Goal: Participate in discussion: Engage in conversation with other users on a specific topic

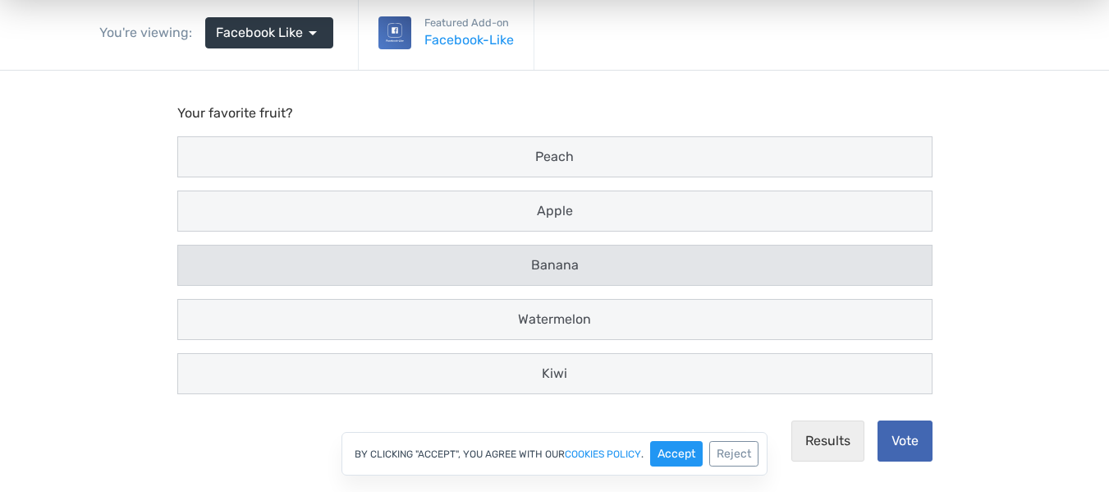
click at [548, 259] on span "Banana" at bounding box center [555, 265] width 48 height 16
click at [199, 260] on input "Banana" at bounding box center [193, 265] width 11 height 11
radio input "true"
click at [901, 450] on div "By clicking "Accept", you agree with our cookies policy . Accept Reject" at bounding box center [554, 454] width 1109 height 44
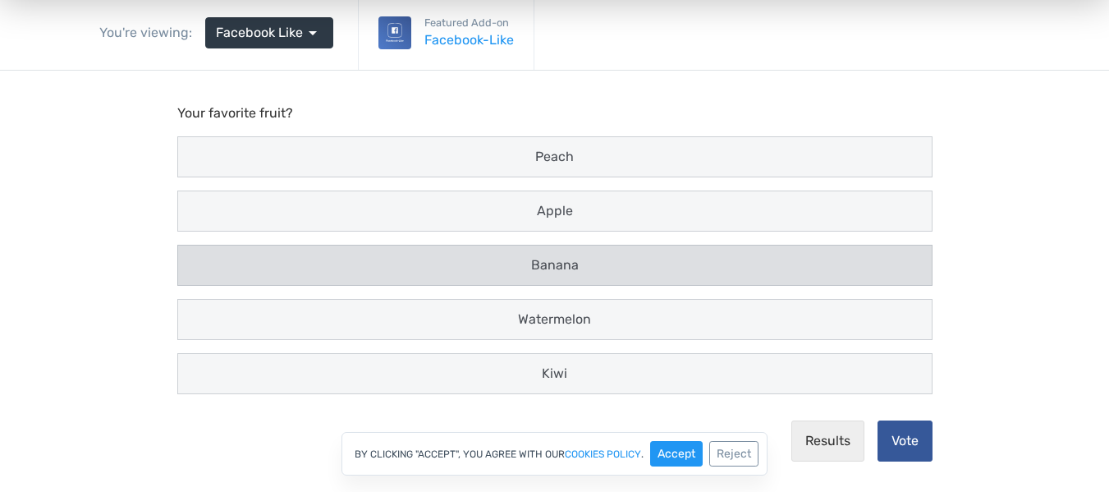
click at [888, 423] on button "Vote" at bounding box center [904, 440] width 55 height 41
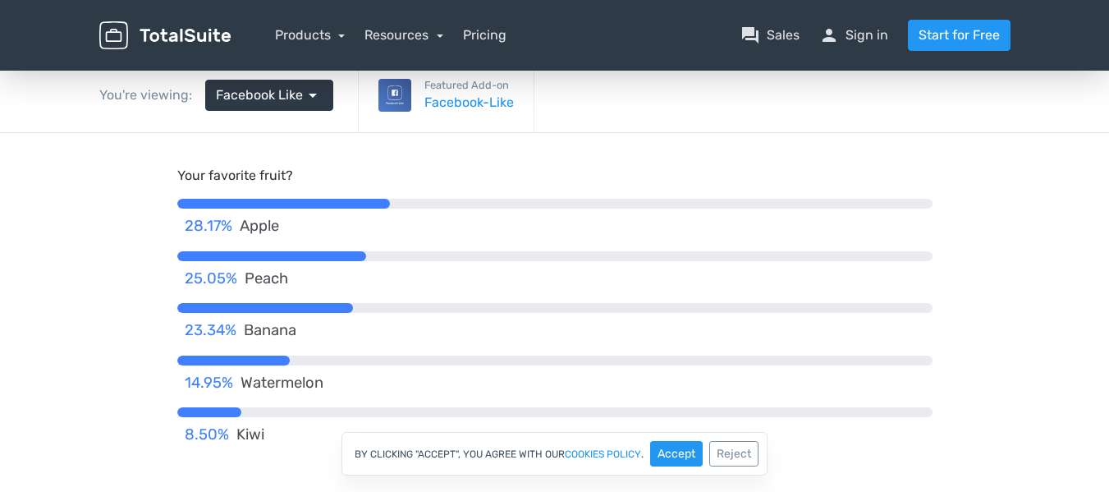
scroll to position [79, 0]
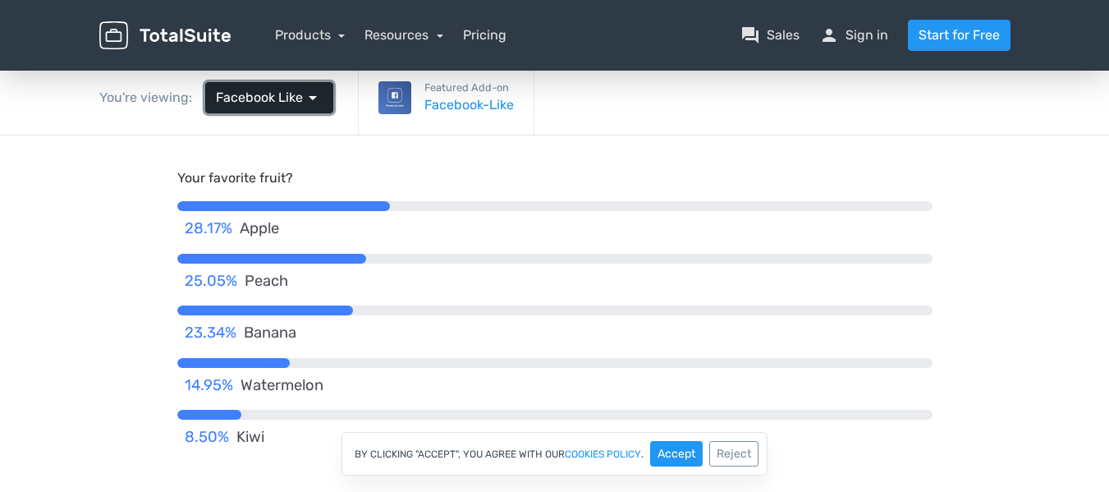
click at [255, 100] on span "Facebook Like" at bounding box center [259, 98] width 87 height 20
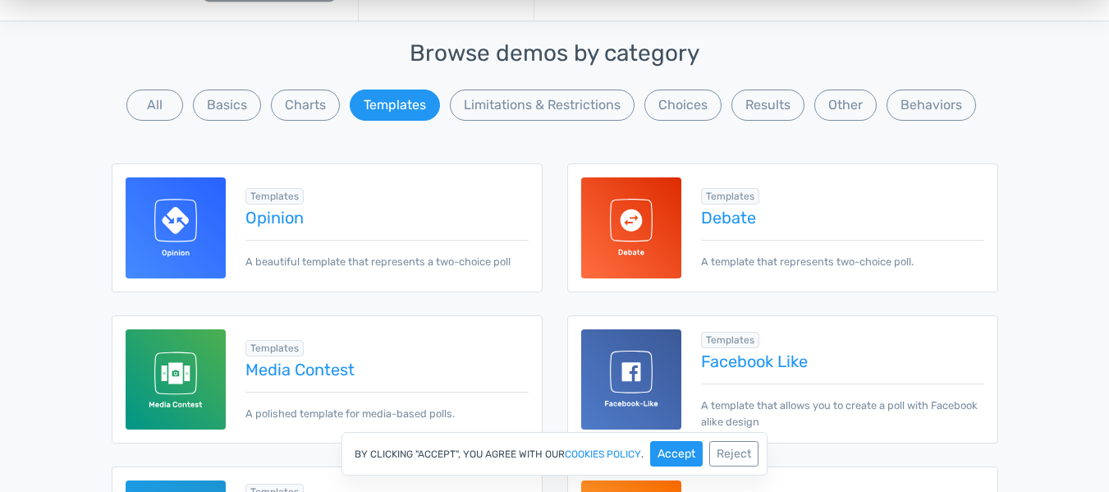
scroll to position [204, 0]
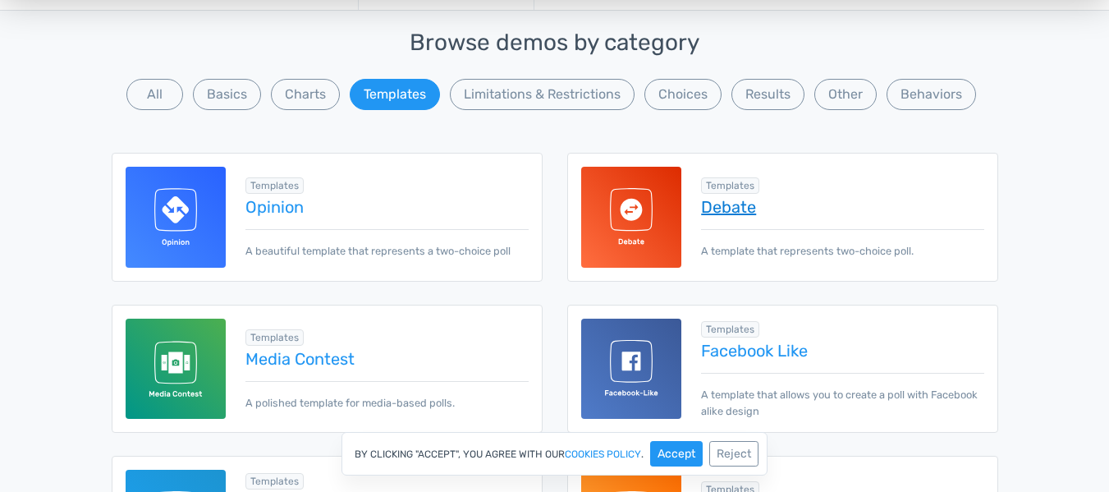
click at [716, 212] on link "Debate" at bounding box center [842, 207] width 282 height 18
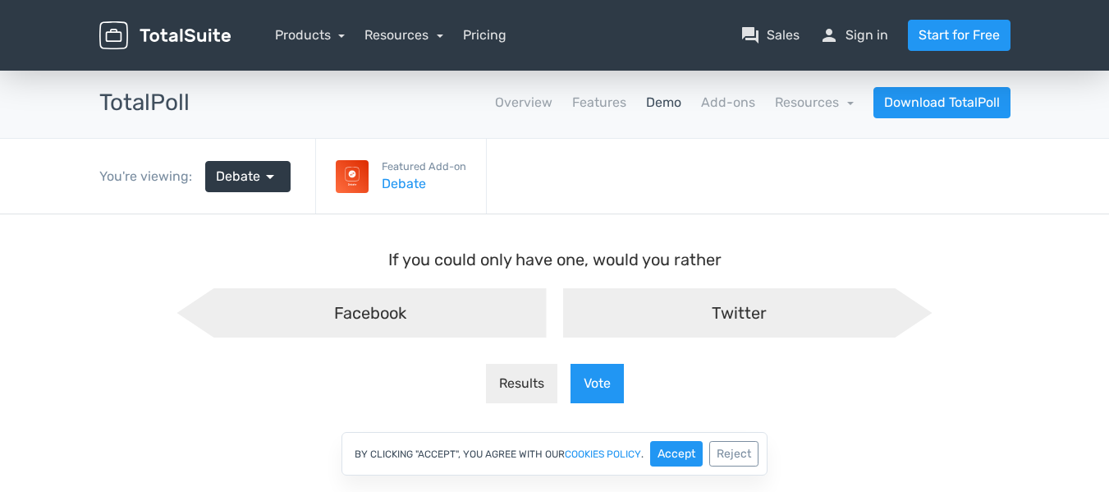
click at [744, 309] on span "Twitter" at bounding box center [739, 313] width 55 height 20
click at [560, 307] on input "Twitter" at bounding box center [554, 301] width 11 height 11
radio input "true"
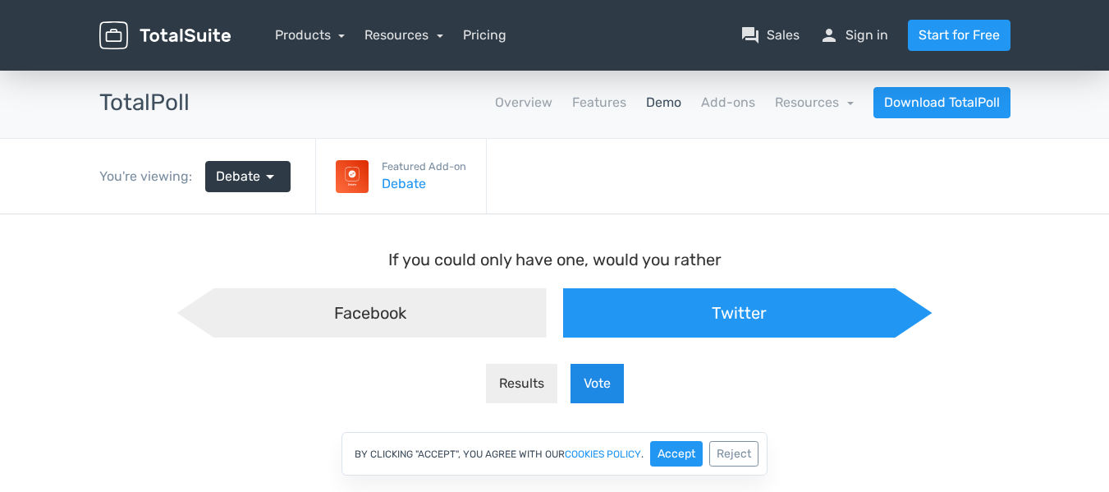
click at [600, 393] on button "Vote" at bounding box center [596, 383] width 53 height 39
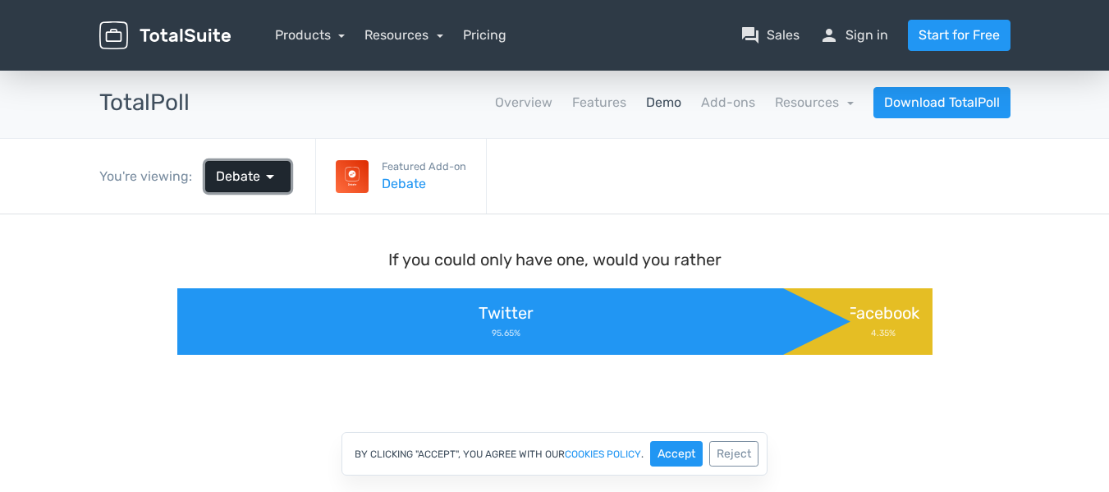
click at [263, 174] on span "arrow_drop_down" at bounding box center [270, 177] width 20 height 20
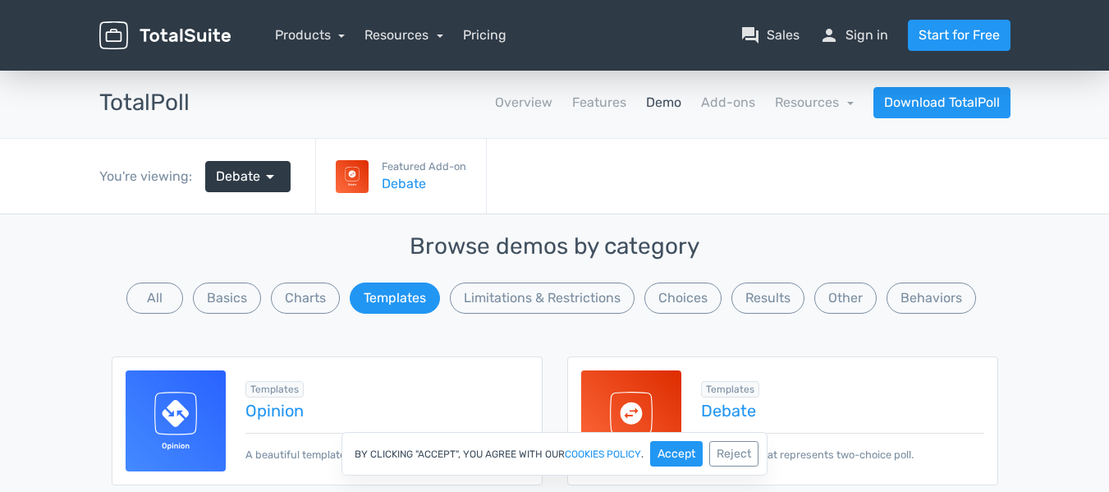
click at [279, 420] on div "Templates info Add-on Required Opinion A beautiful template that represents a t…" at bounding box center [377, 420] width 302 height 84
click at [279, 410] on link "Opinion" at bounding box center [386, 410] width 282 height 18
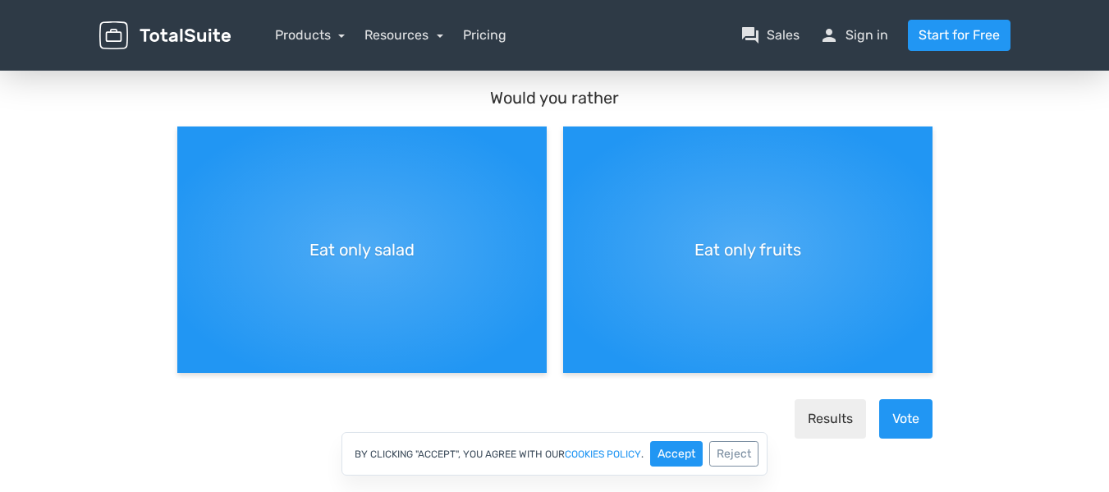
scroll to position [160, 0]
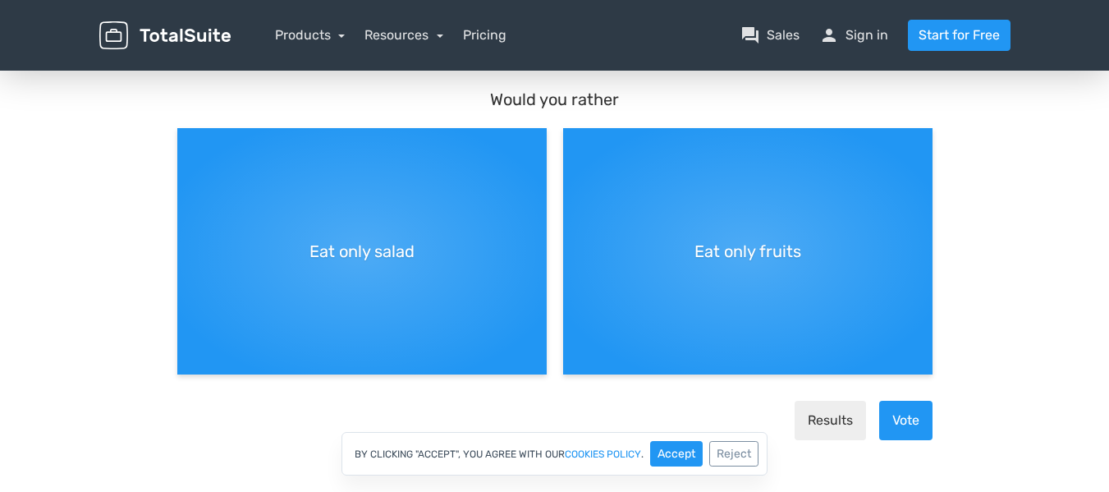
click at [1108, 131] on html "menu Products TotalPoll WordPress Poll and Contest Plugin TotalContest Sales" at bounding box center [554, 86] width 1109 height 492
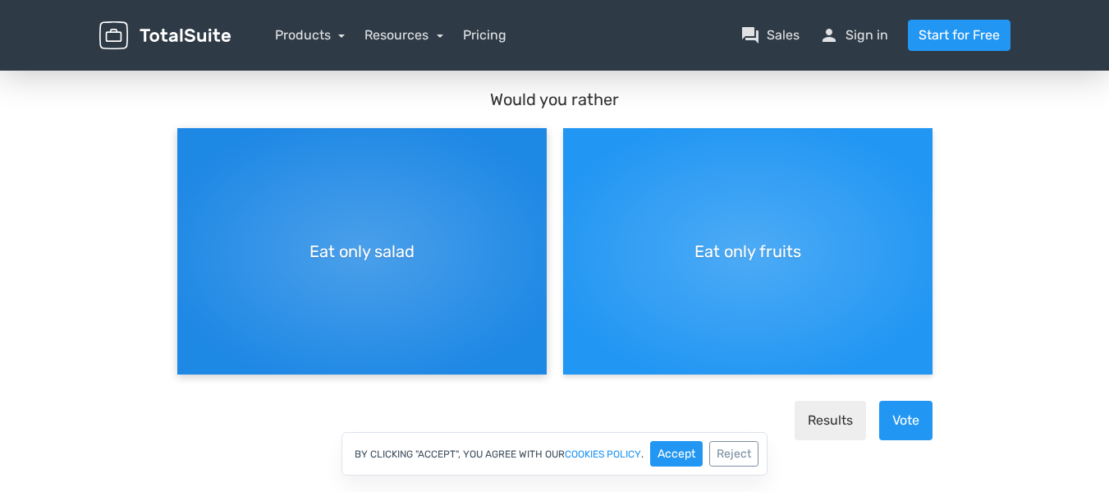
click at [460, 309] on div "Eat only salad" at bounding box center [361, 251] width 369 height 246
click at [188, 147] on input "Eat only salad" at bounding box center [182, 141] width 11 height 11
radio input "true"
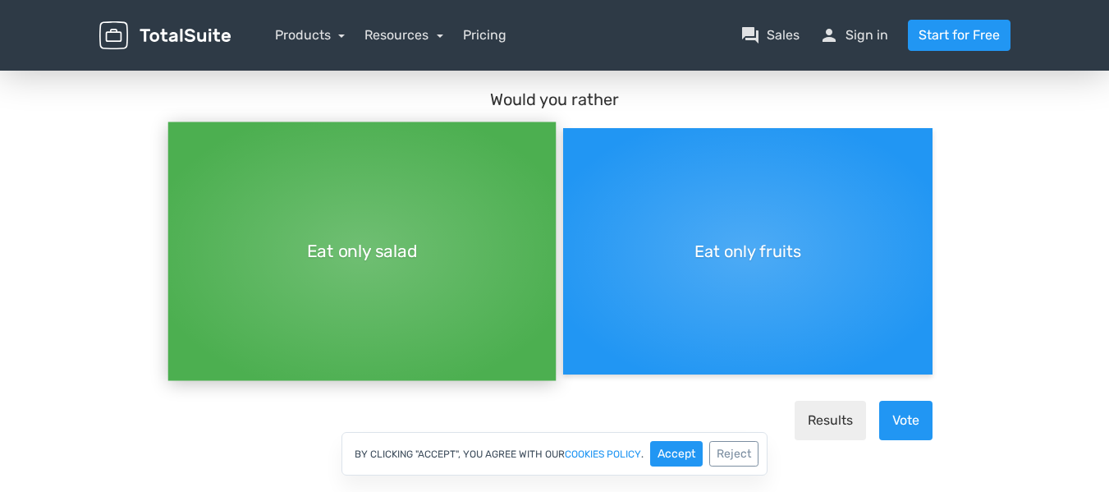
scroll to position [14, 0]
click at [845, 419] on button "Results" at bounding box center [830, 420] width 71 height 39
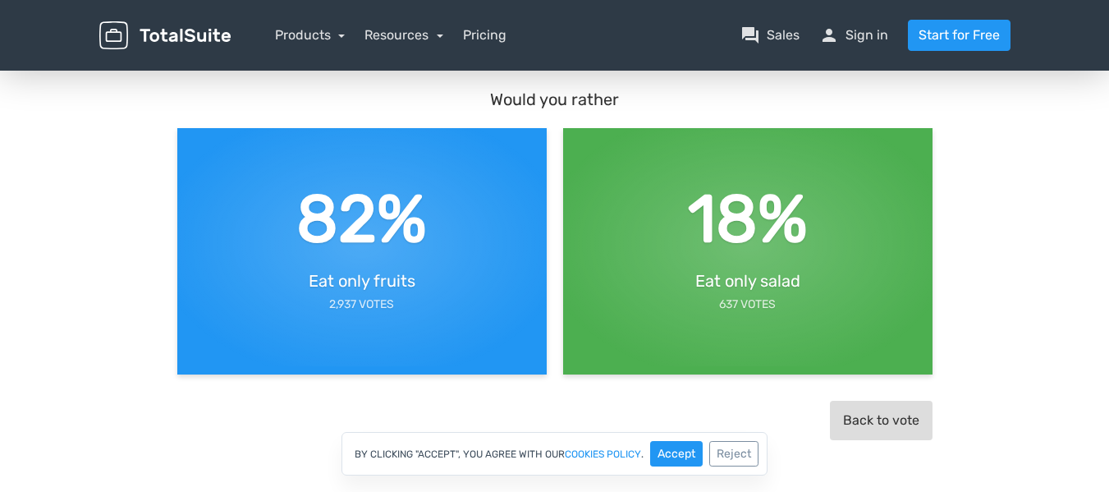
click at [867, 425] on button "Back to vote" at bounding box center [881, 420] width 103 height 39
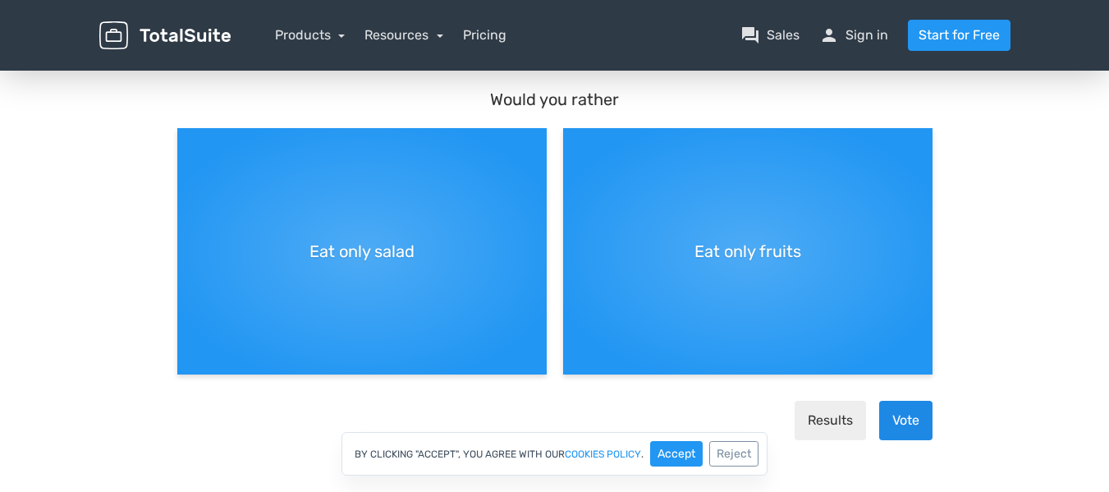
click at [898, 416] on button "Vote" at bounding box center [905, 420] width 53 height 39
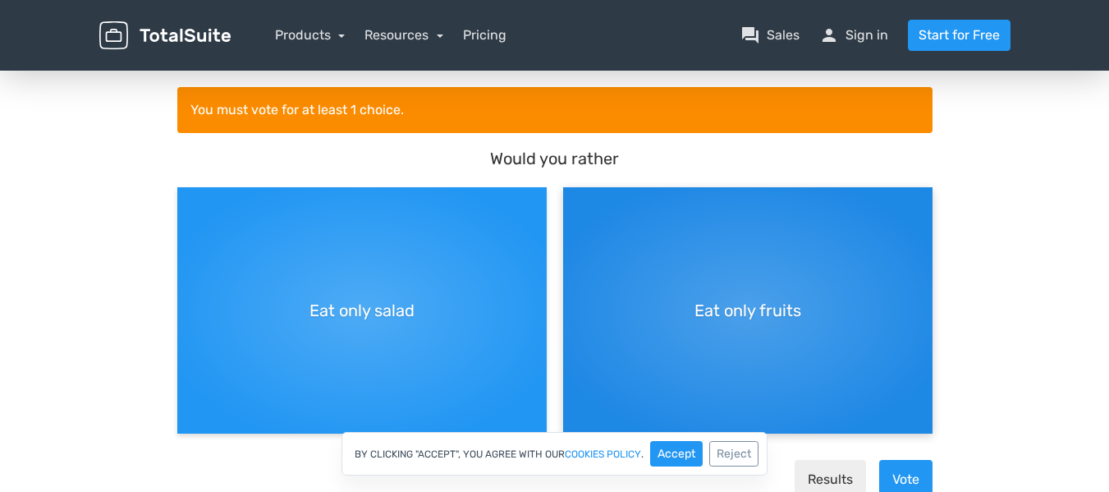
click at [680, 324] on div "Eat only fruits" at bounding box center [747, 310] width 369 height 246
click at [574, 206] on input "Eat only fruits" at bounding box center [568, 200] width 11 height 11
radio input "true"
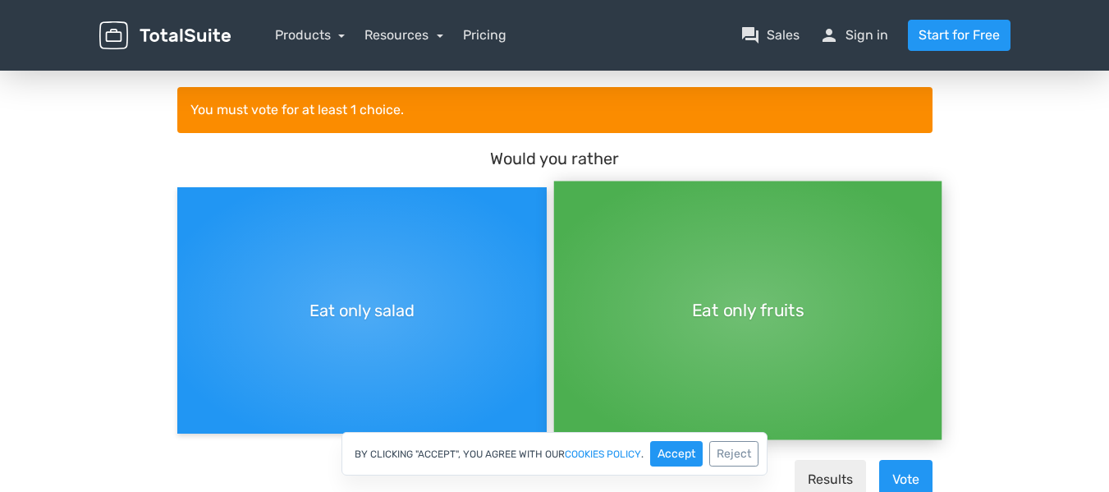
click at [911, 472] on div "By clicking "Accept", you agree with our cookies policy . Accept Reject" at bounding box center [554, 454] width 1109 height 44
click at [911, 483] on button "Vote" at bounding box center [905, 479] width 53 height 39
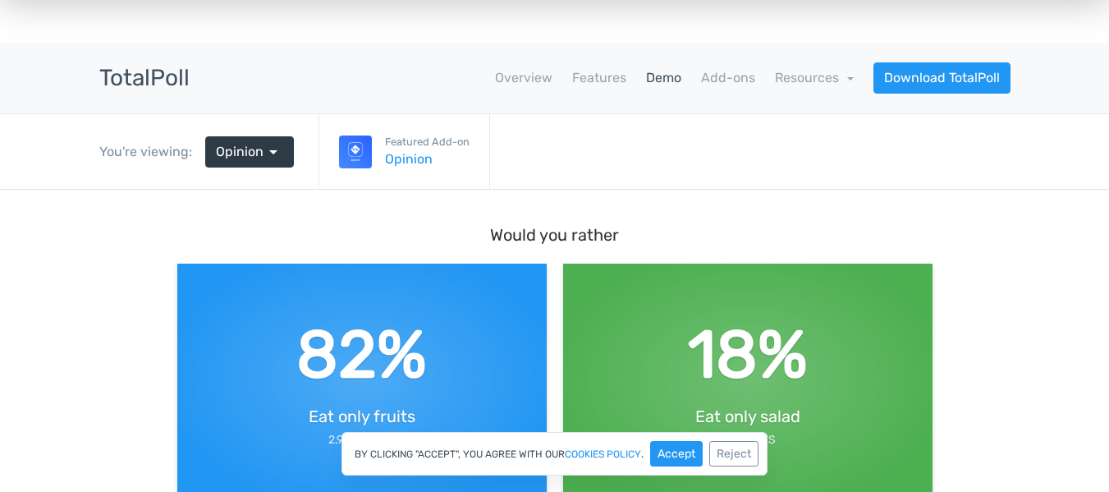
scroll to position [0, 0]
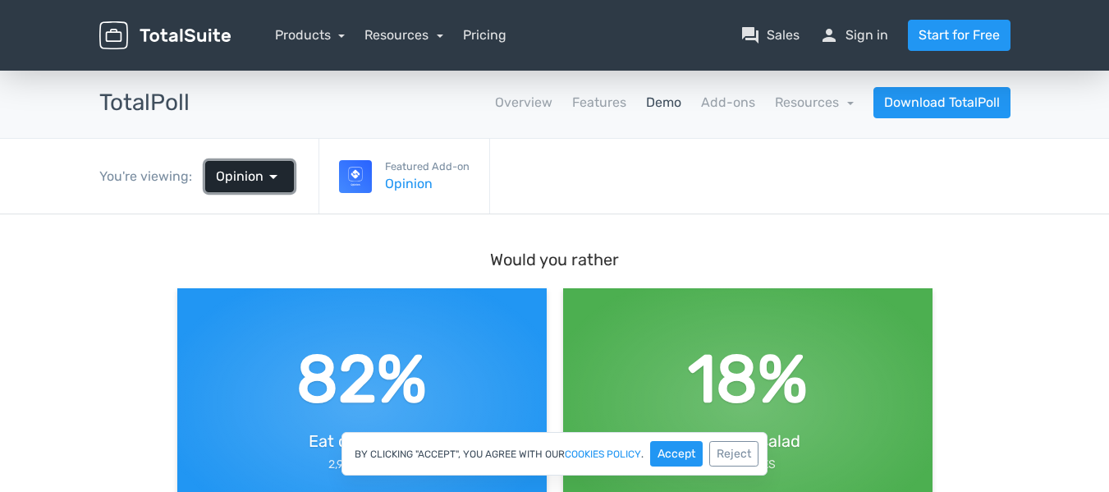
click at [259, 178] on span "Opinion" at bounding box center [240, 177] width 48 height 20
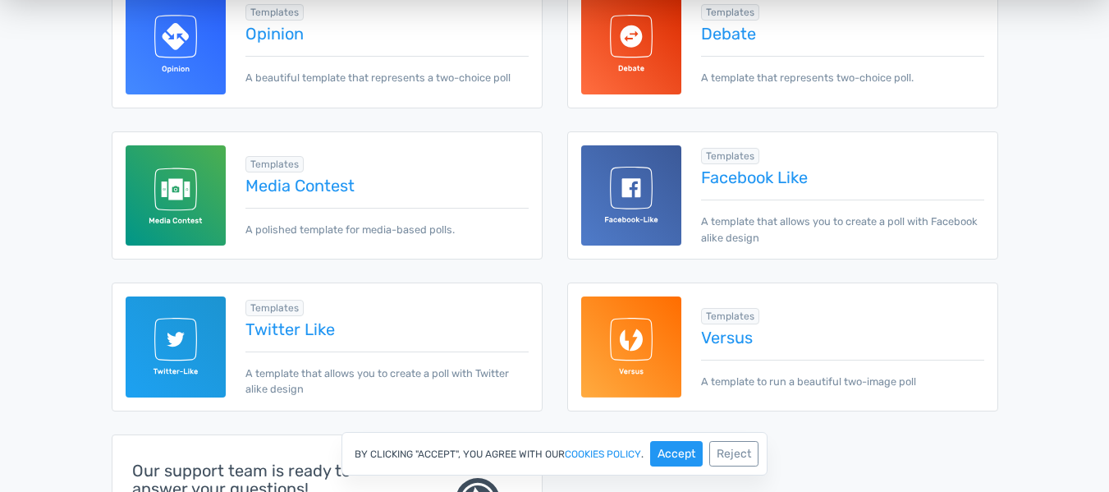
scroll to position [383, 0]
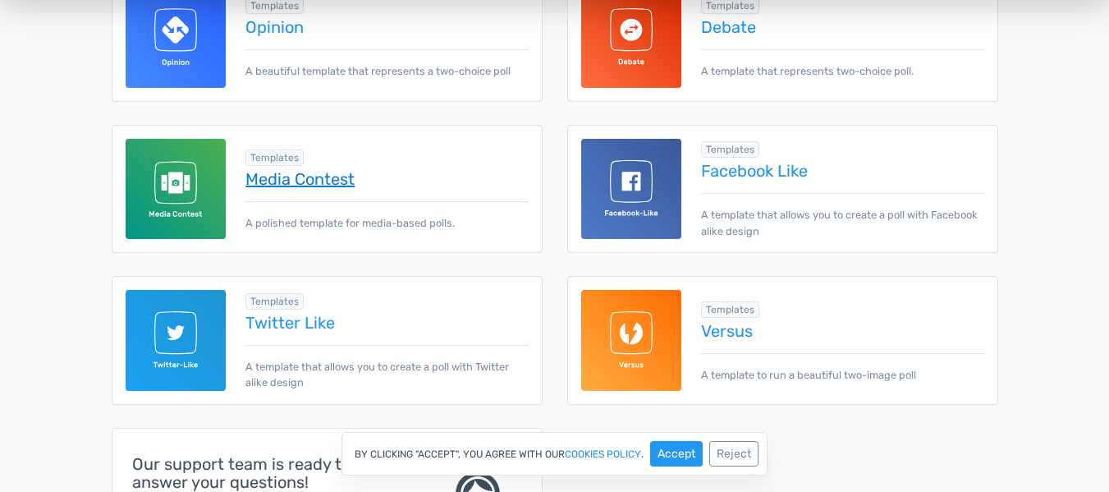
click at [286, 181] on link "Media Contest" at bounding box center [386, 179] width 282 height 18
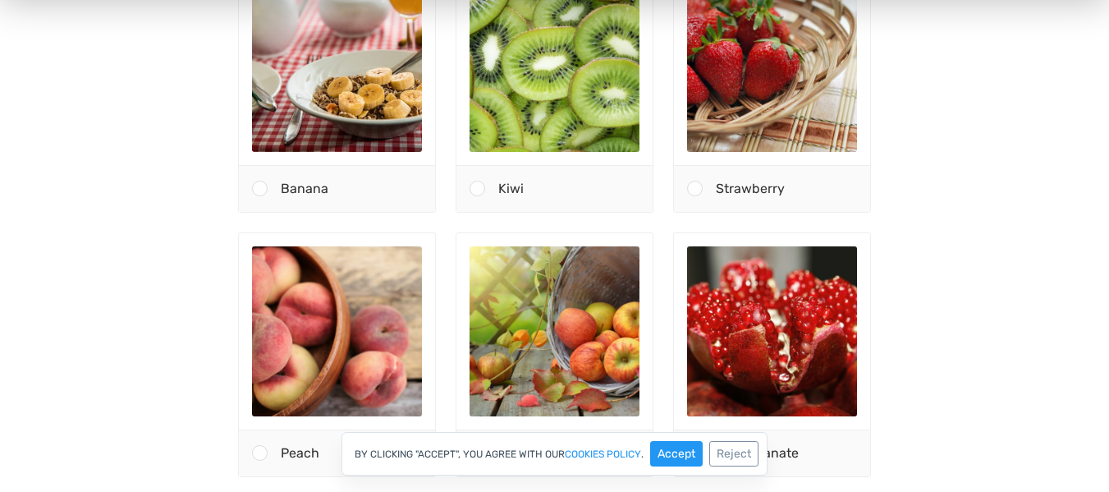
scroll to position [321, 0]
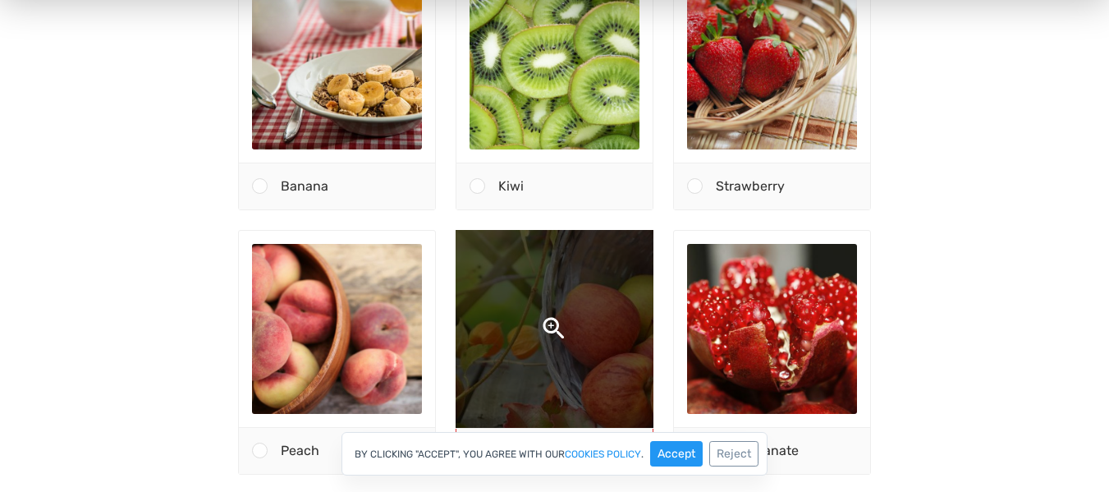
click at [596, 298] on img at bounding box center [554, 329] width 360 height 360
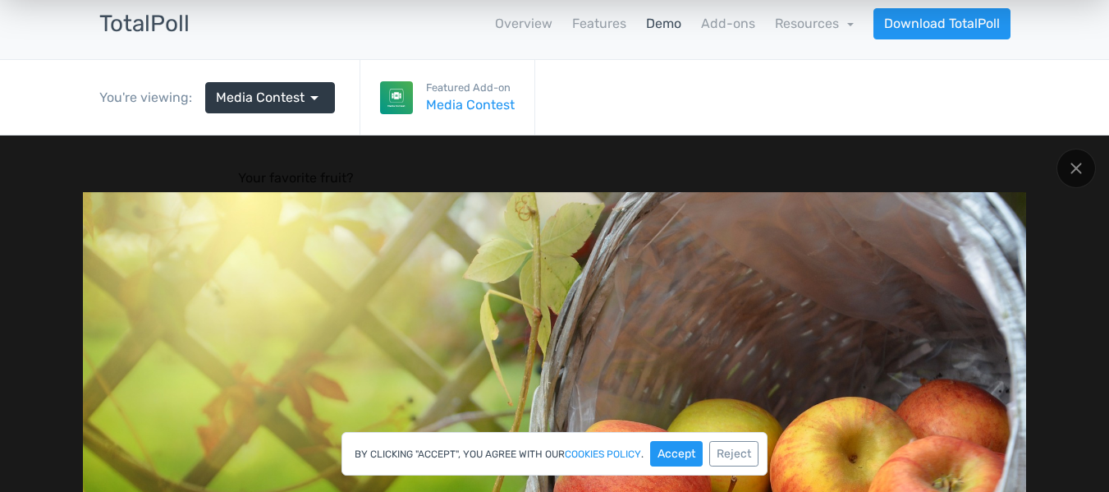
scroll to position [58, 0]
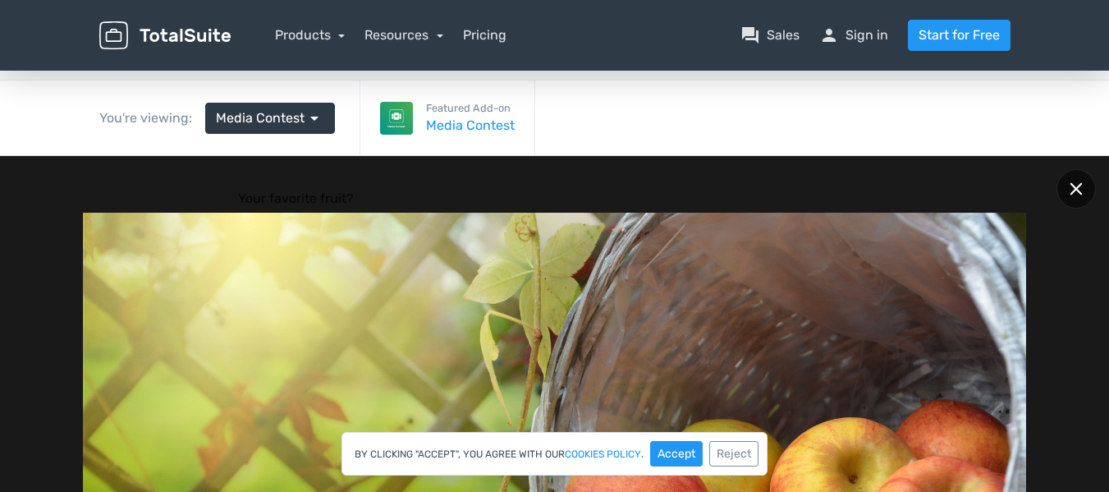
click at [1070, 199] on div at bounding box center [1075, 188] width 39 height 39
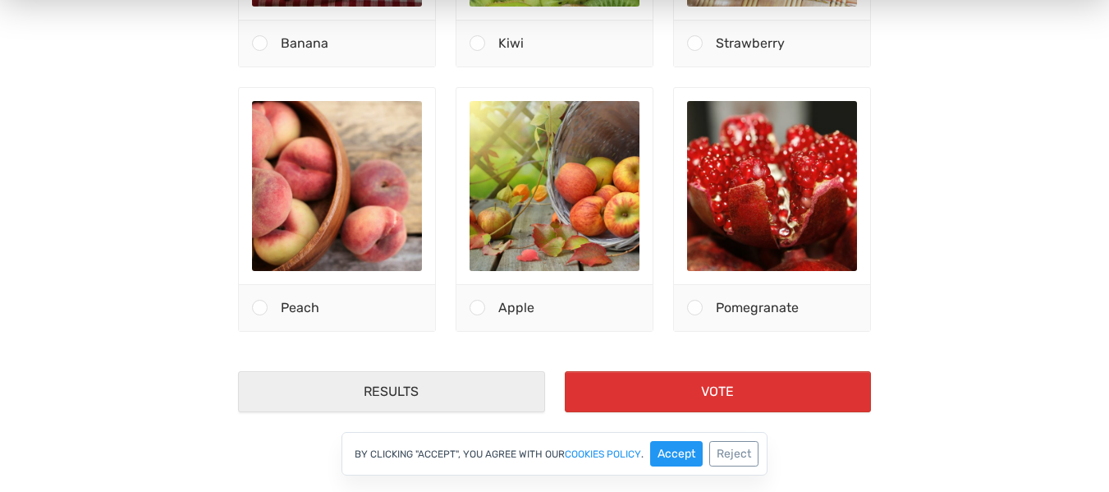
scroll to position [522, 0]
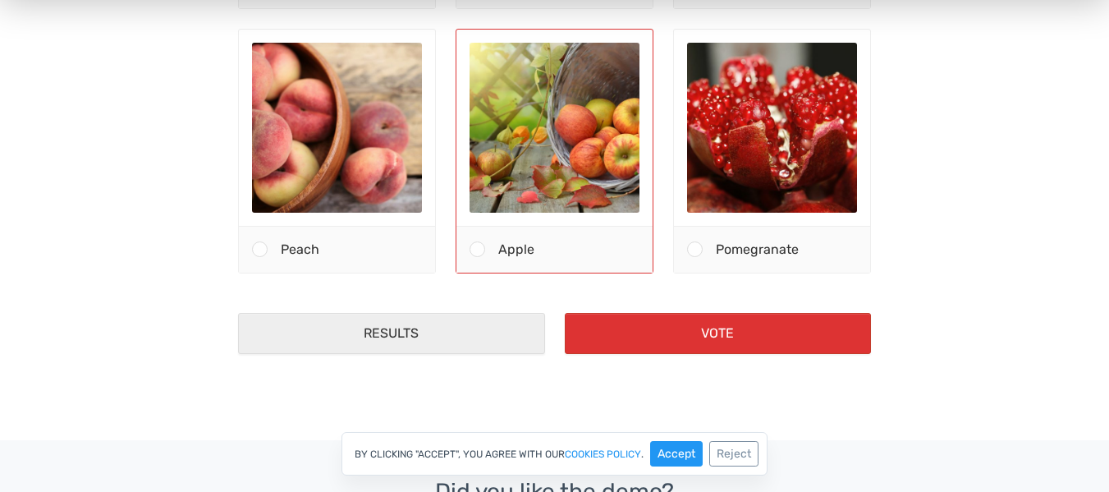
click at [478, 250] on span at bounding box center [477, 250] width 16 height 16
click at [478, 250] on input "Apple" at bounding box center [478, 250] width 0 height 0
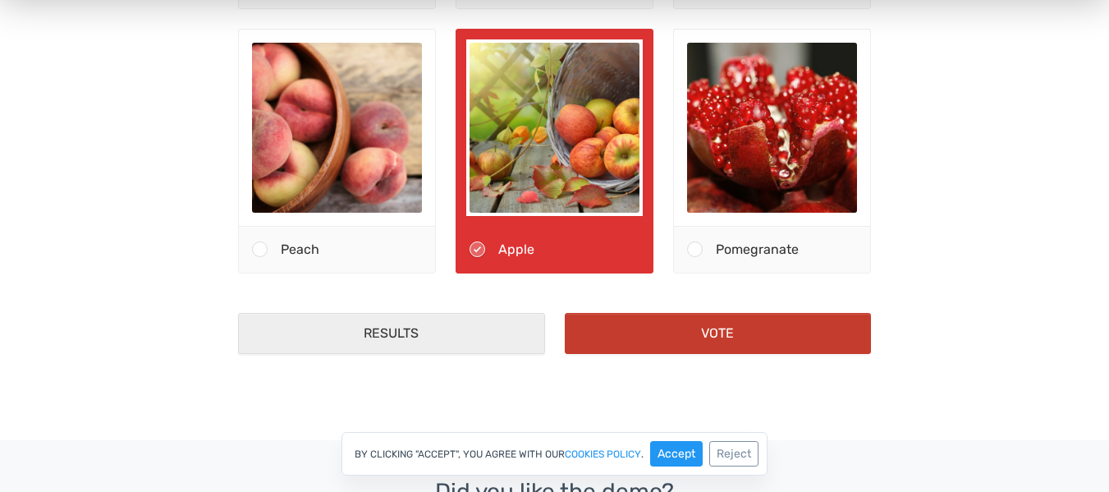
click at [653, 333] on button "Vote" at bounding box center [718, 334] width 306 height 41
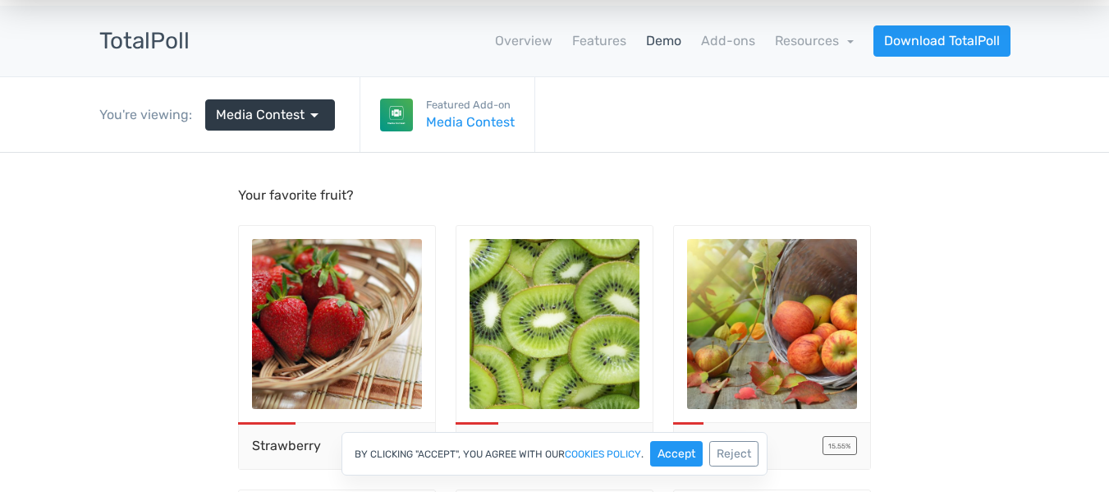
scroll to position [0, 0]
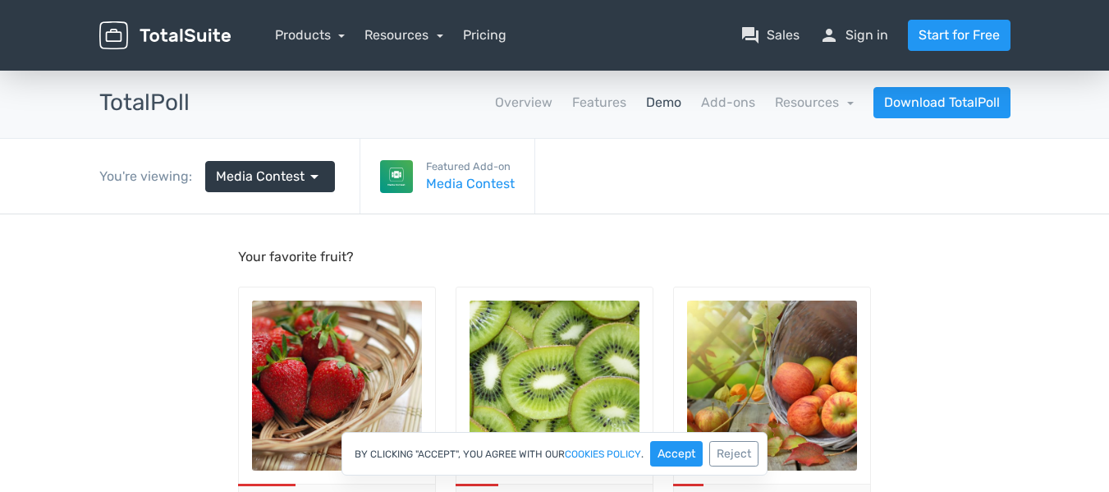
click at [658, 103] on link "Demo" at bounding box center [663, 103] width 35 height 20
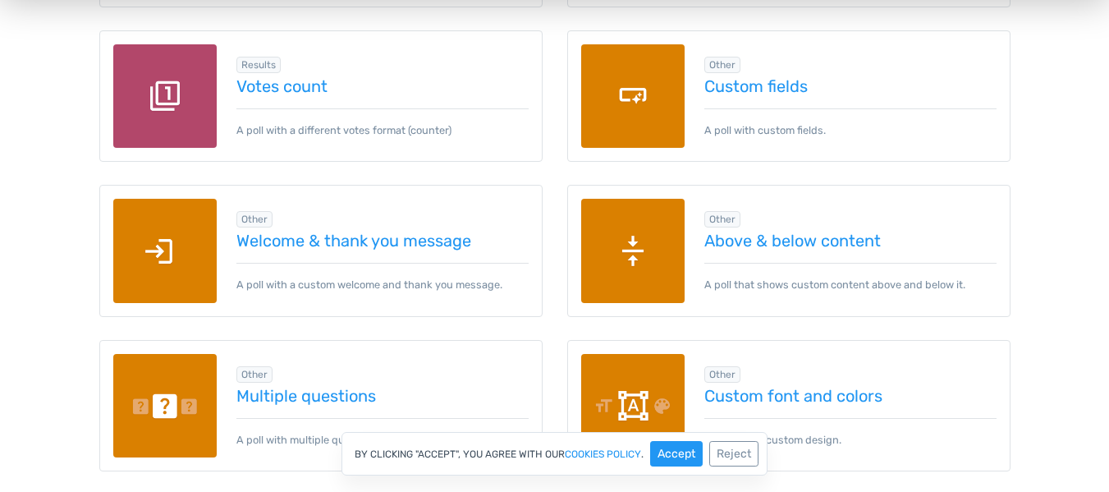
scroll to position [2069, 0]
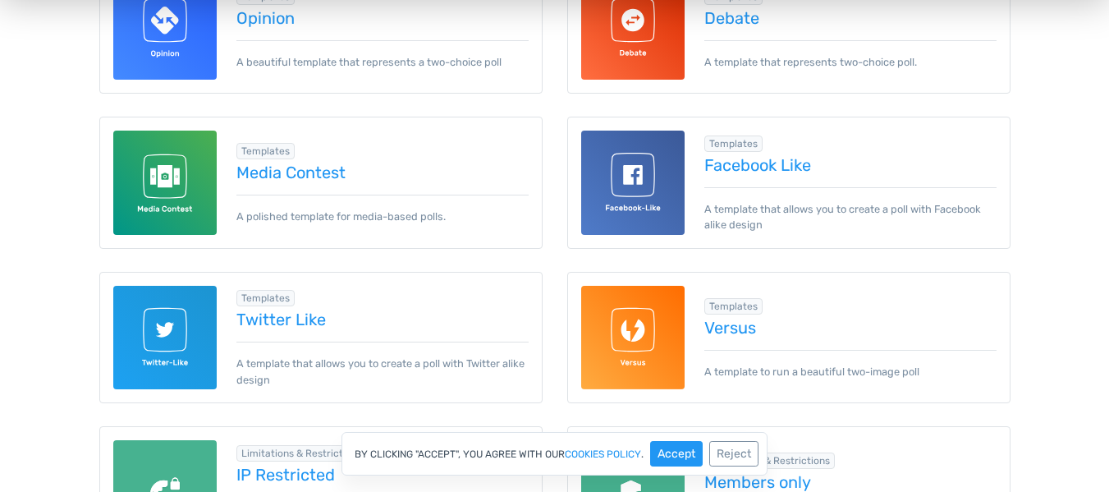
scroll to position [1009, 0]
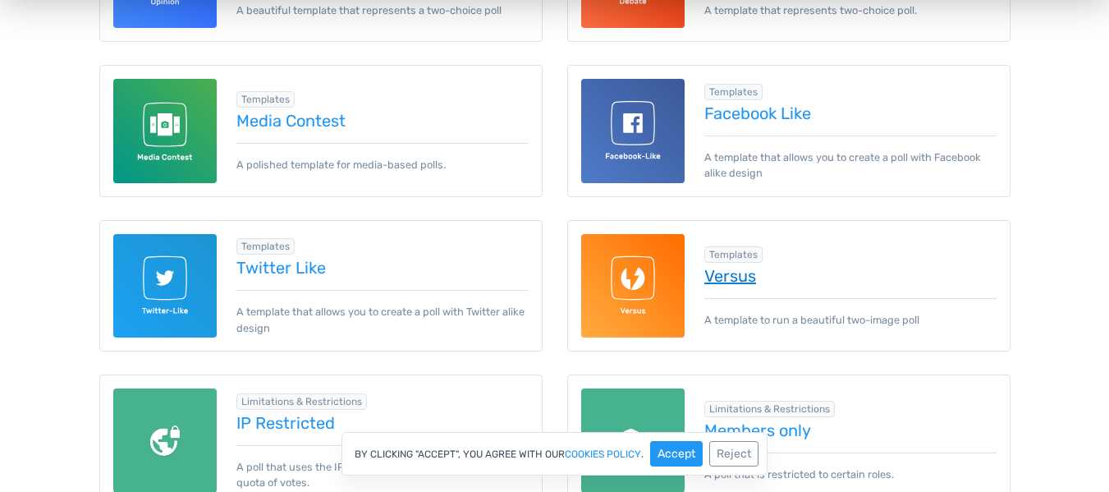
click at [708, 273] on link "Versus" at bounding box center [850, 276] width 292 height 18
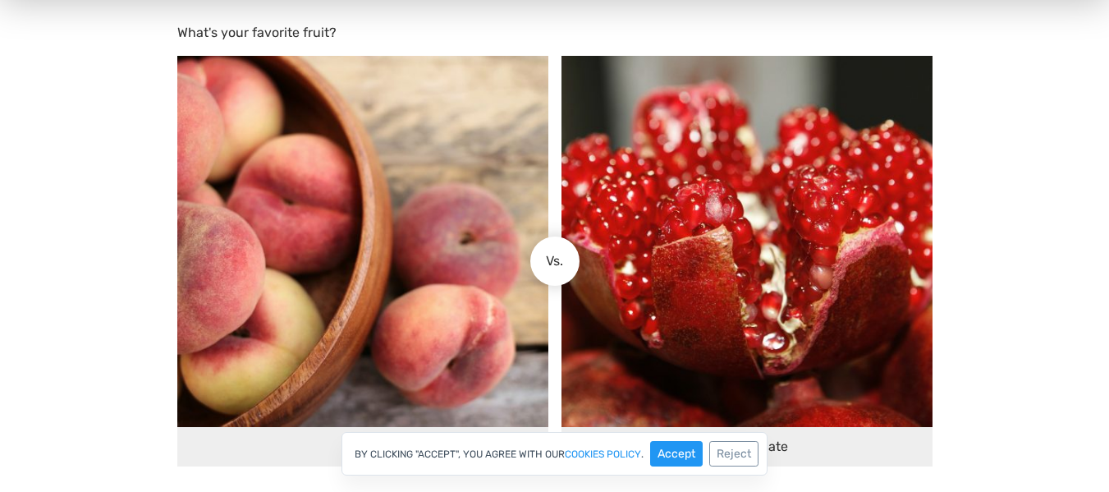
scroll to position [242, 0]
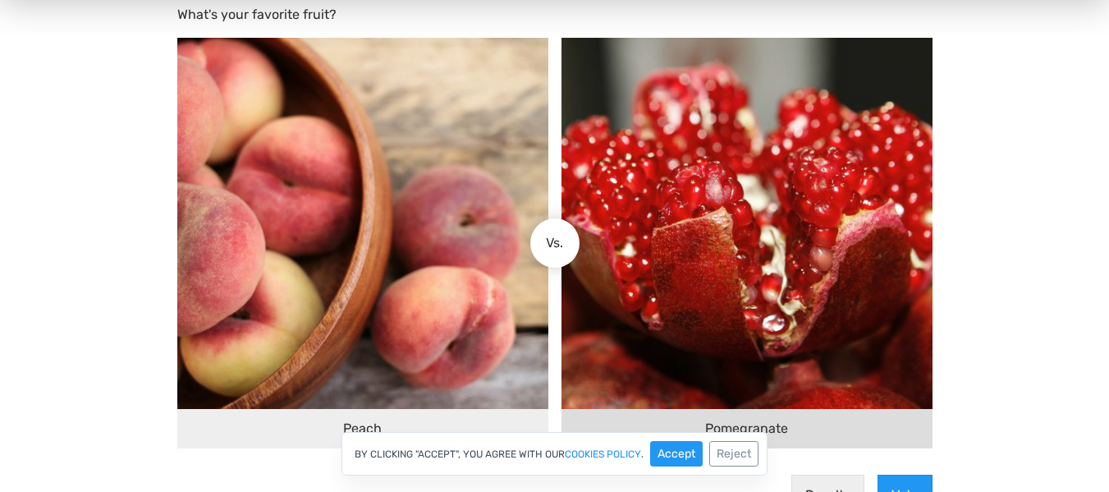
click at [822, 199] on img at bounding box center [746, 224] width 371 height 371
click at [569, 244] on input "Pomegranate" at bounding box center [569, 244] width 0 height 0
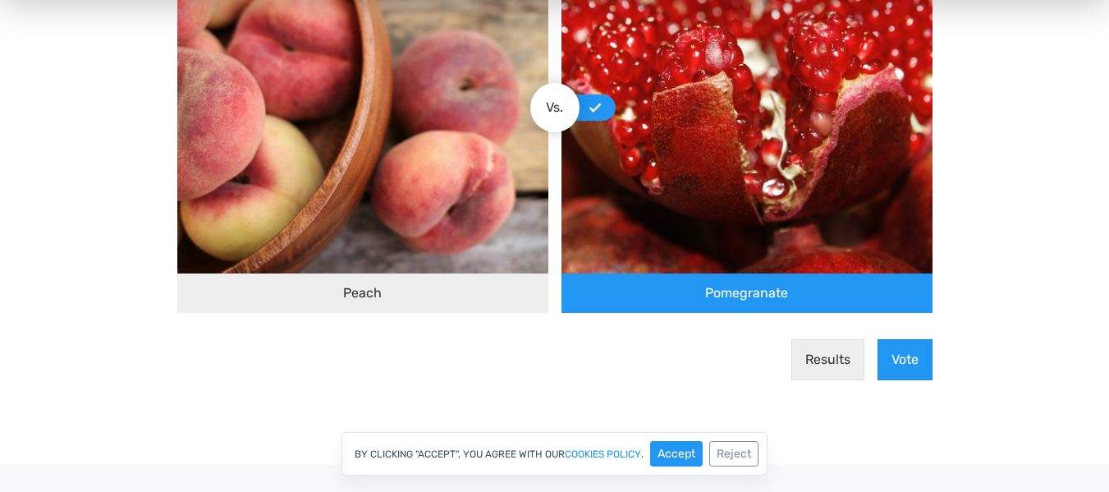
scroll to position [396, 0]
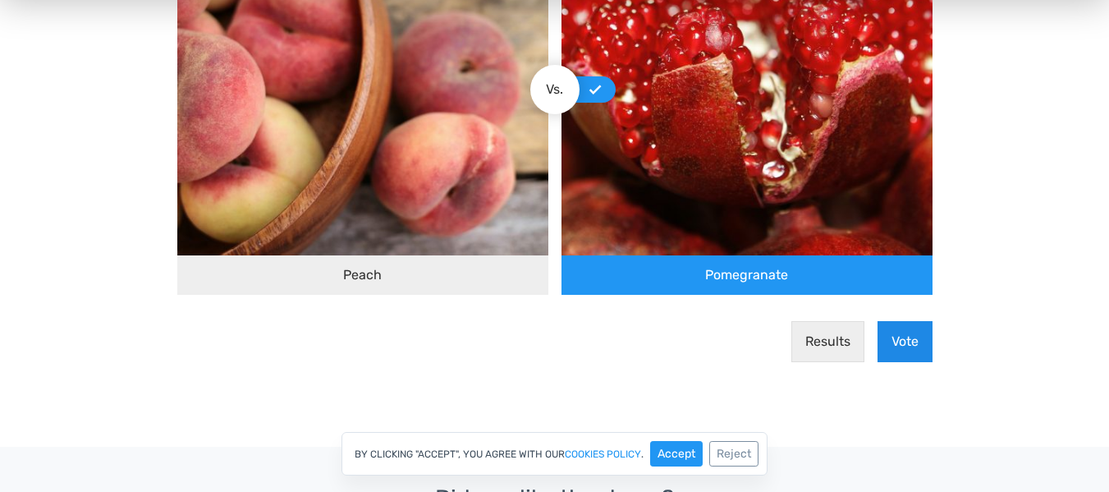
click at [890, 337] on button "Vote" at bounding box center [904, 342] width 55 height 41
